Goal: Information Seeking & Learning: Learn about a topic

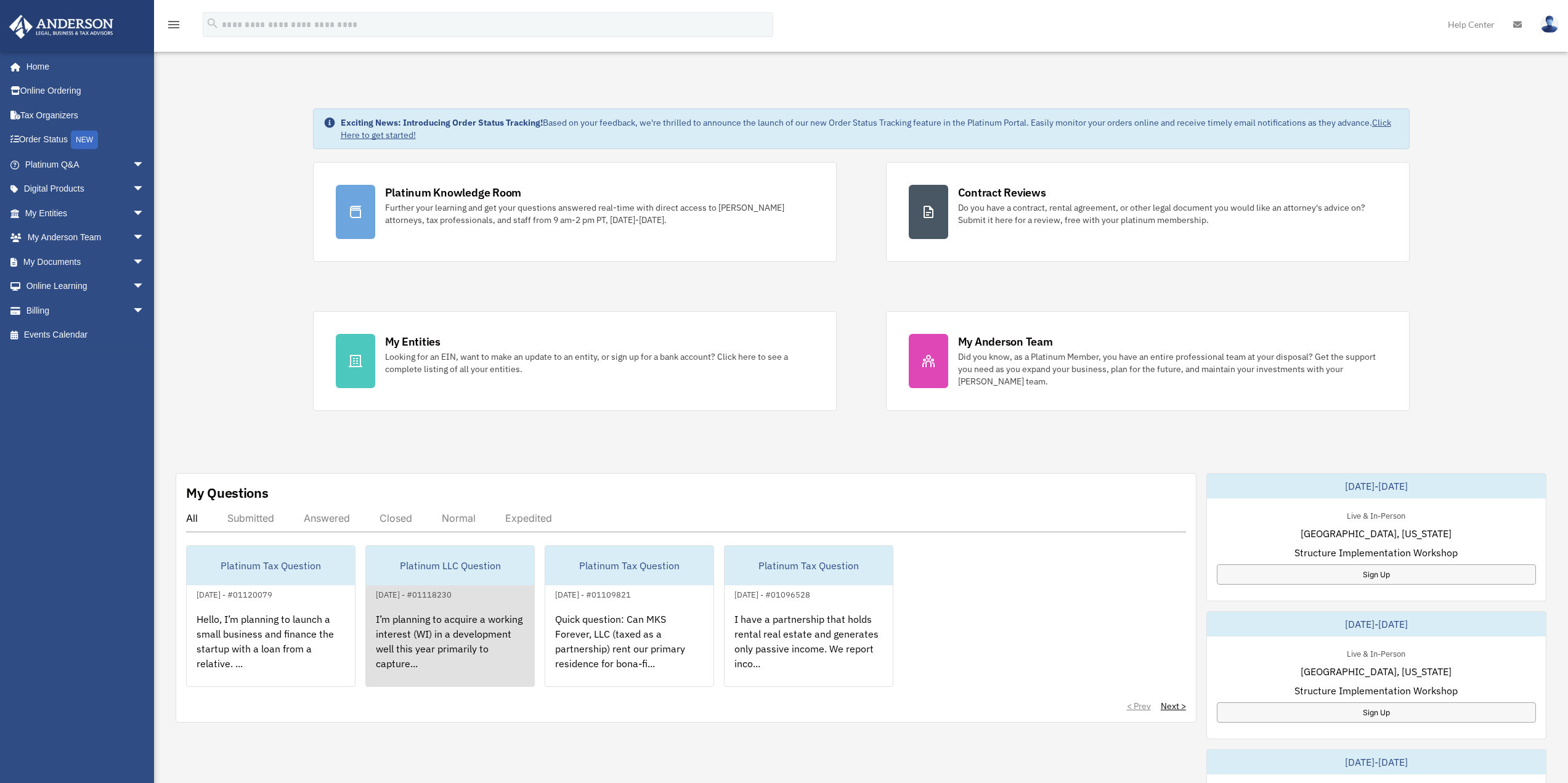
click at [472, 568] on div "Platinum LLC Question" at bounding box center [450, 566] width 168 height 40
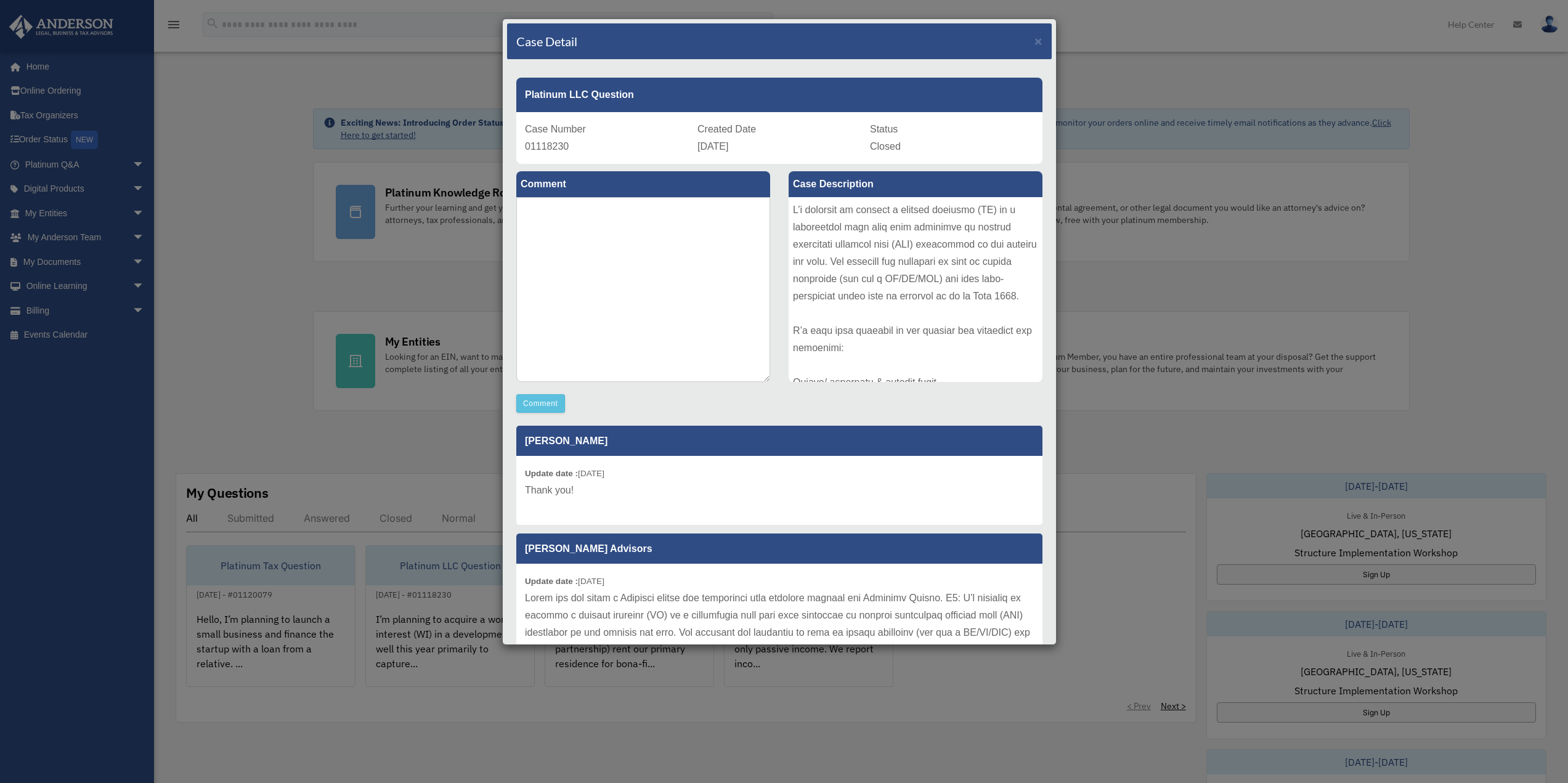
click at [1035, 38] on div "Case Detail ×" at bounding box center [779, 41] width 545 height 37
click at [1034, 41] on span "×" at bounding box center [1038, 41] width 8 height 14
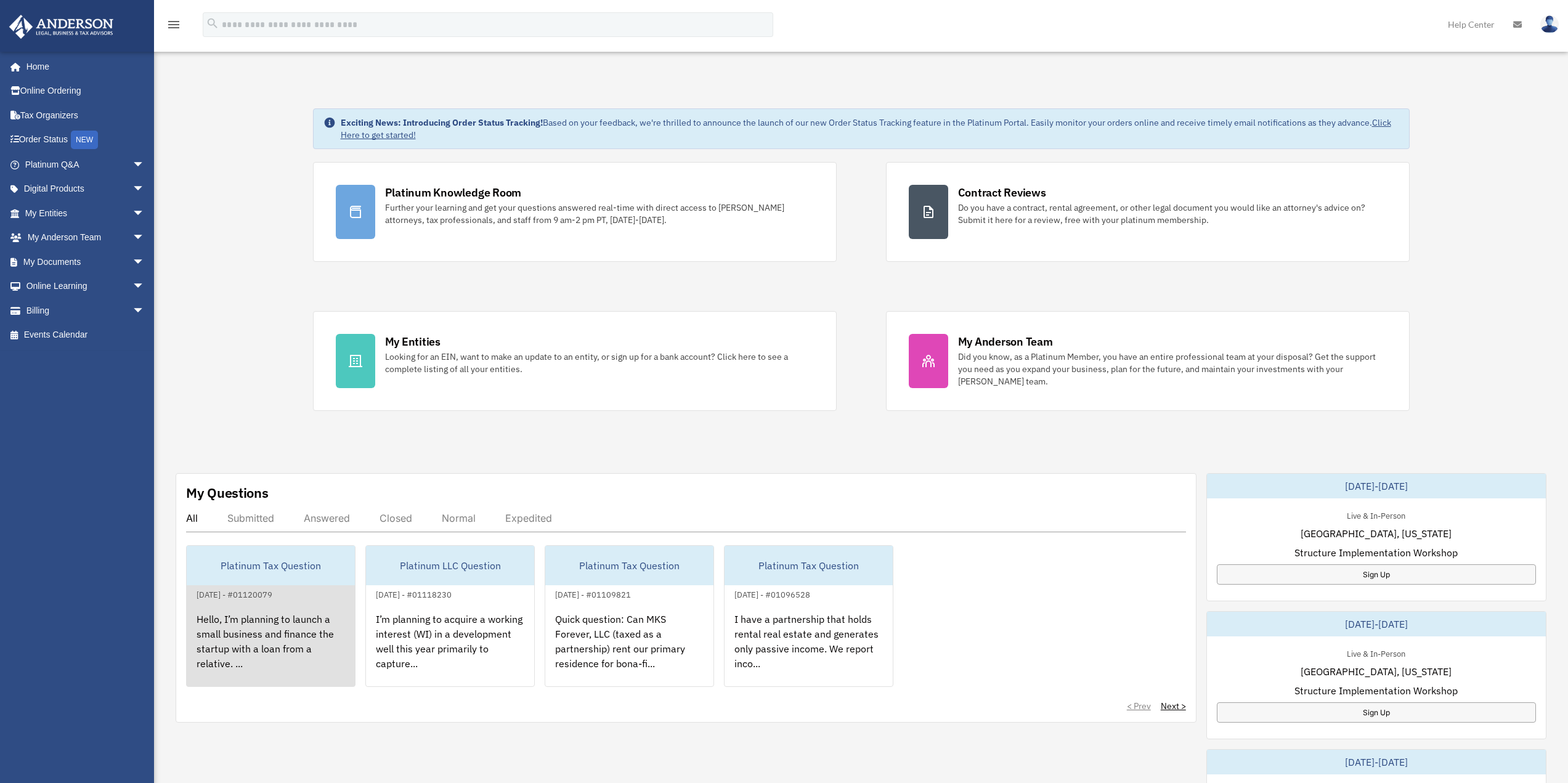
click at [287, 565] on div "Platinum Tax Question" at bounding box center [271, 566] width 168 height 40
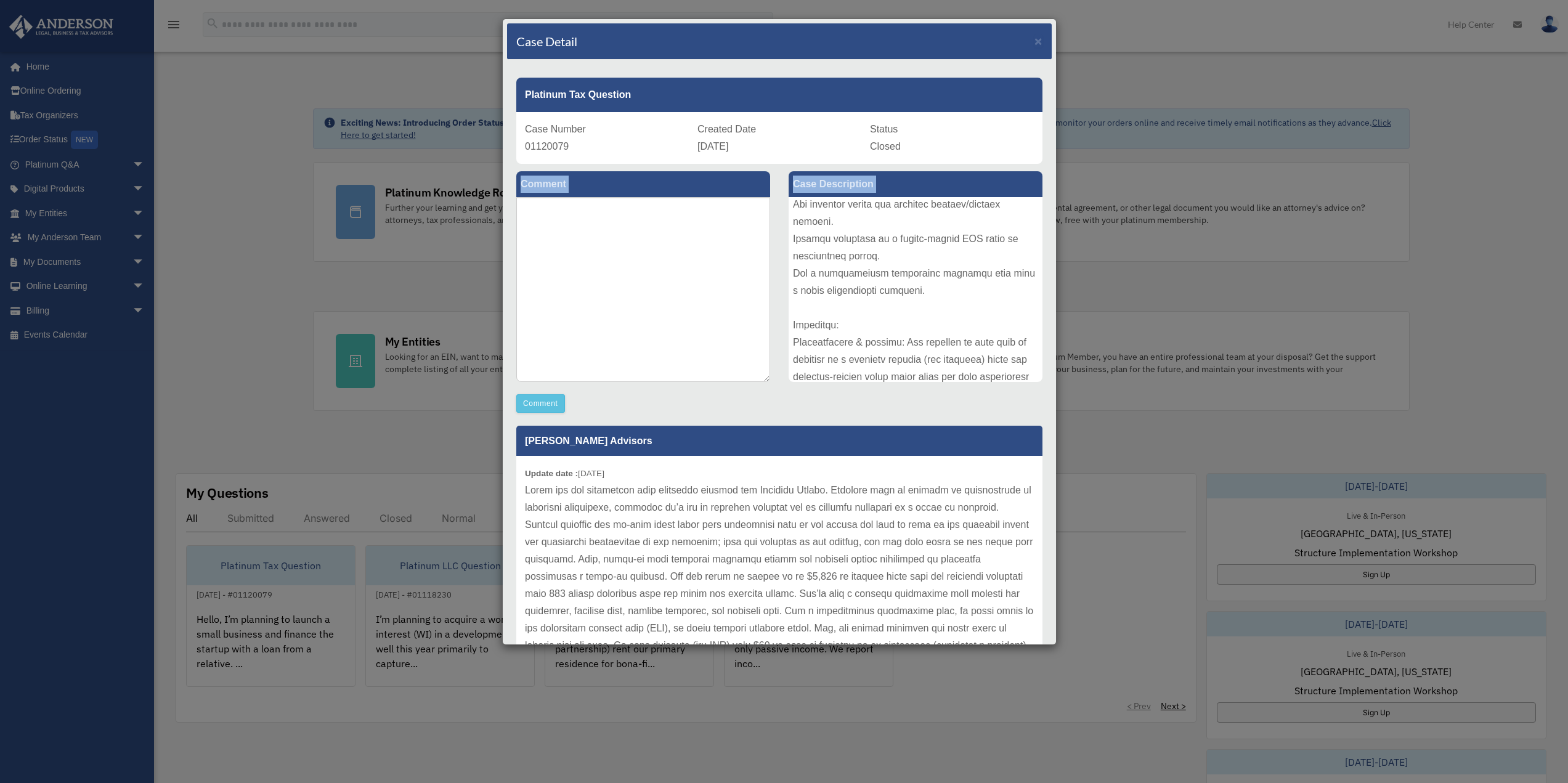
scroll to position [445, 0]
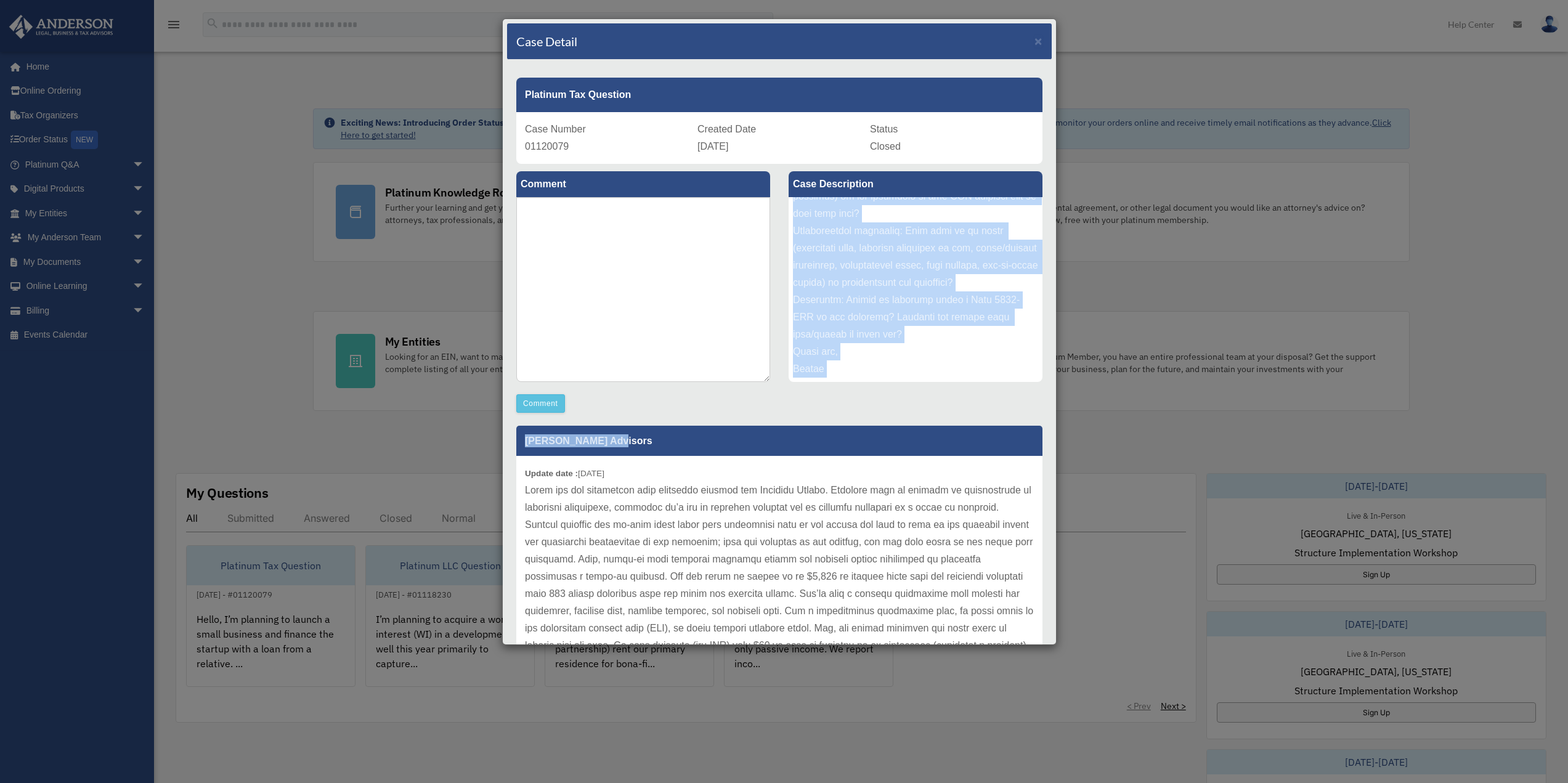
drag, startPoint x: 789, startPoint y: 209, endPoint x: 948, endPoint y: 426, distance: 269.0
click at [948, 426] on div "Comment Comment Case Description" at bounding box center [779, 416] width 545 height 504
click at [837, 346] on div at bounding box center [916, 289] width 254 height 185
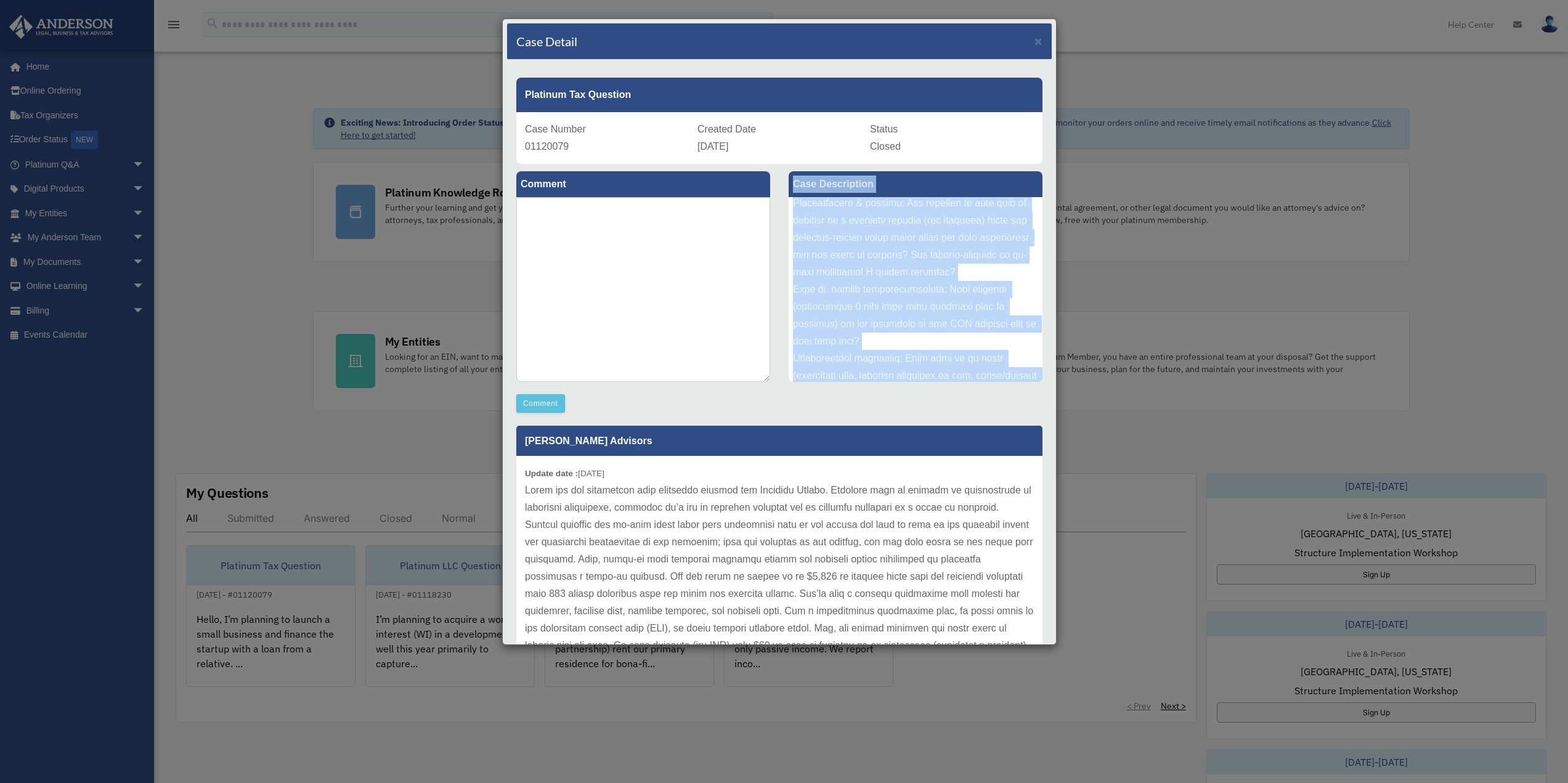
scroll to position [0, 0]
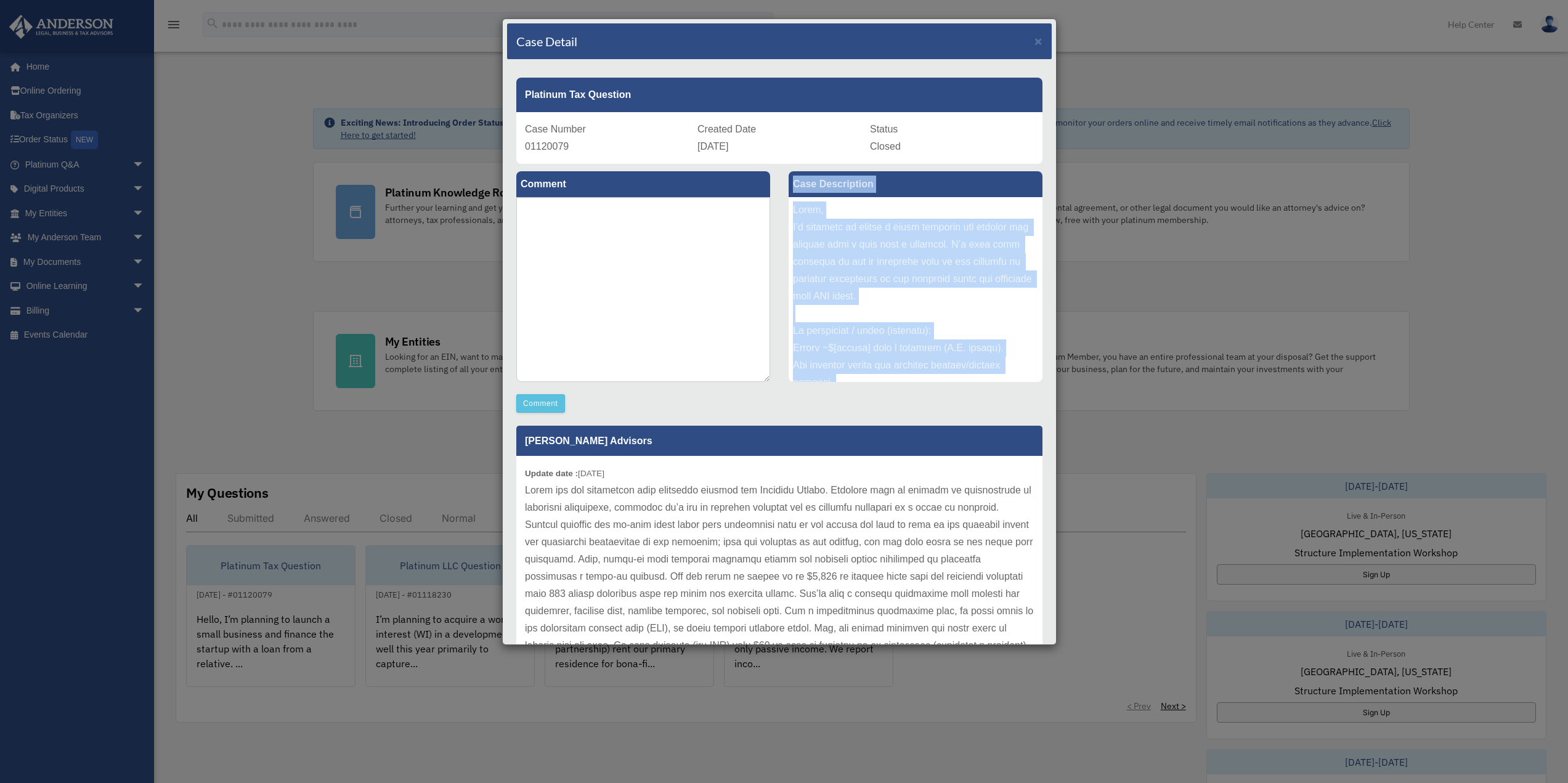
drag, startPoint x: 829, startPoint y: 367, endPoint x: 737, endPoint y: 166, distance: 221.1
click at [737, 166] on div "Comment Comment Case Description" at bounding box center [779, 416] width 545 height 504
copy div "Comment Case Description Hello, I’m planning to launch a small business and fin…"
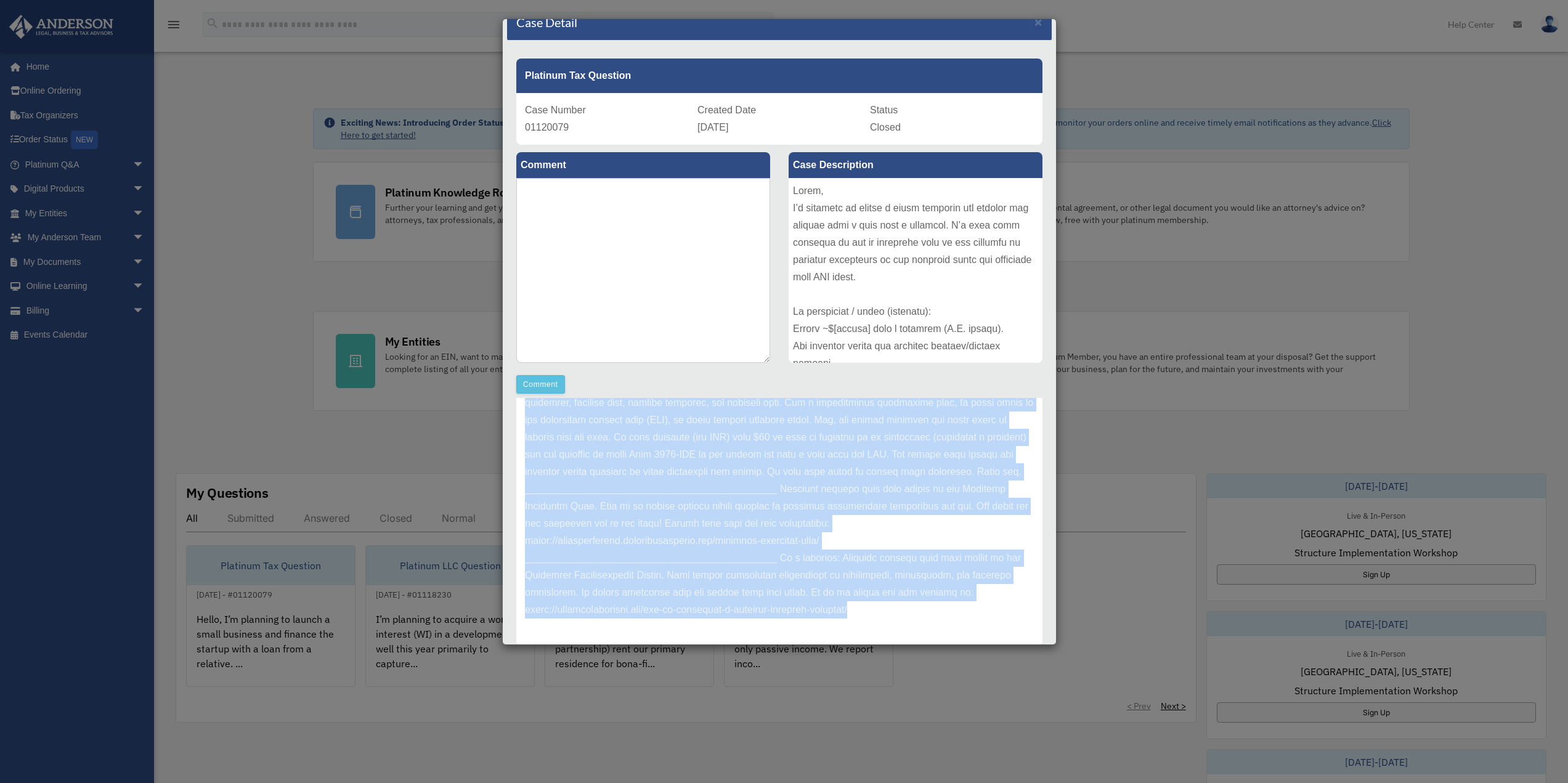
scroll to position [56, 0]
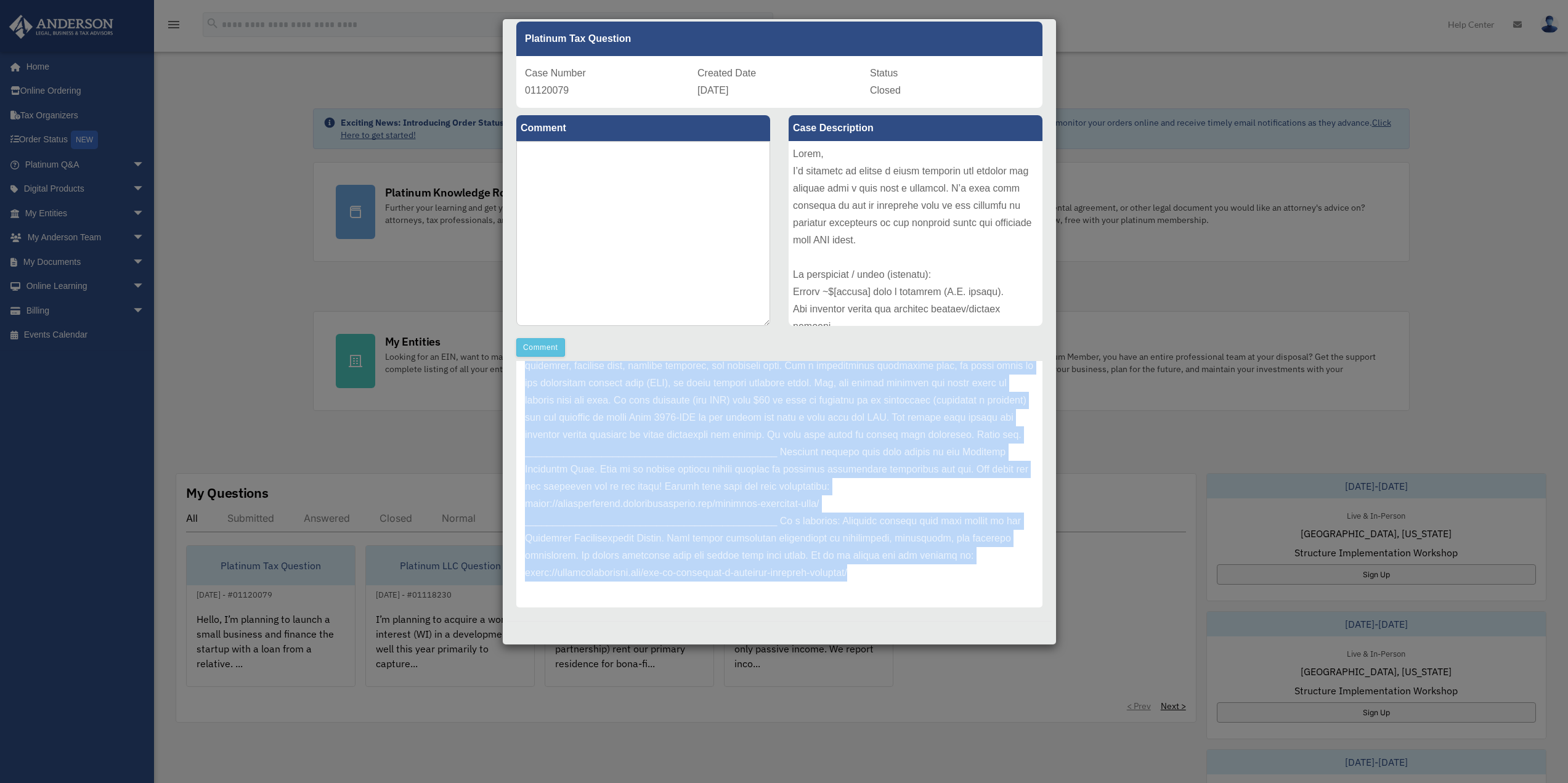
drag, startPoint x: 526, startPoint y: 490, endPoint x: 959, endPoint y: 659, distance: 464.8
click at [966, 661] on div "Case Detail × Platinum Tax Question Case Number 01120079 Created Date [DATE] St…" at bounding box center [784, 391] width 1568 height 783
copy div "Lorem ips dol sitametcon adip elitseddo eiusmod tem Incididu Utlabo. Etdolore m…"
